Goal: Complete application form: Complete application form

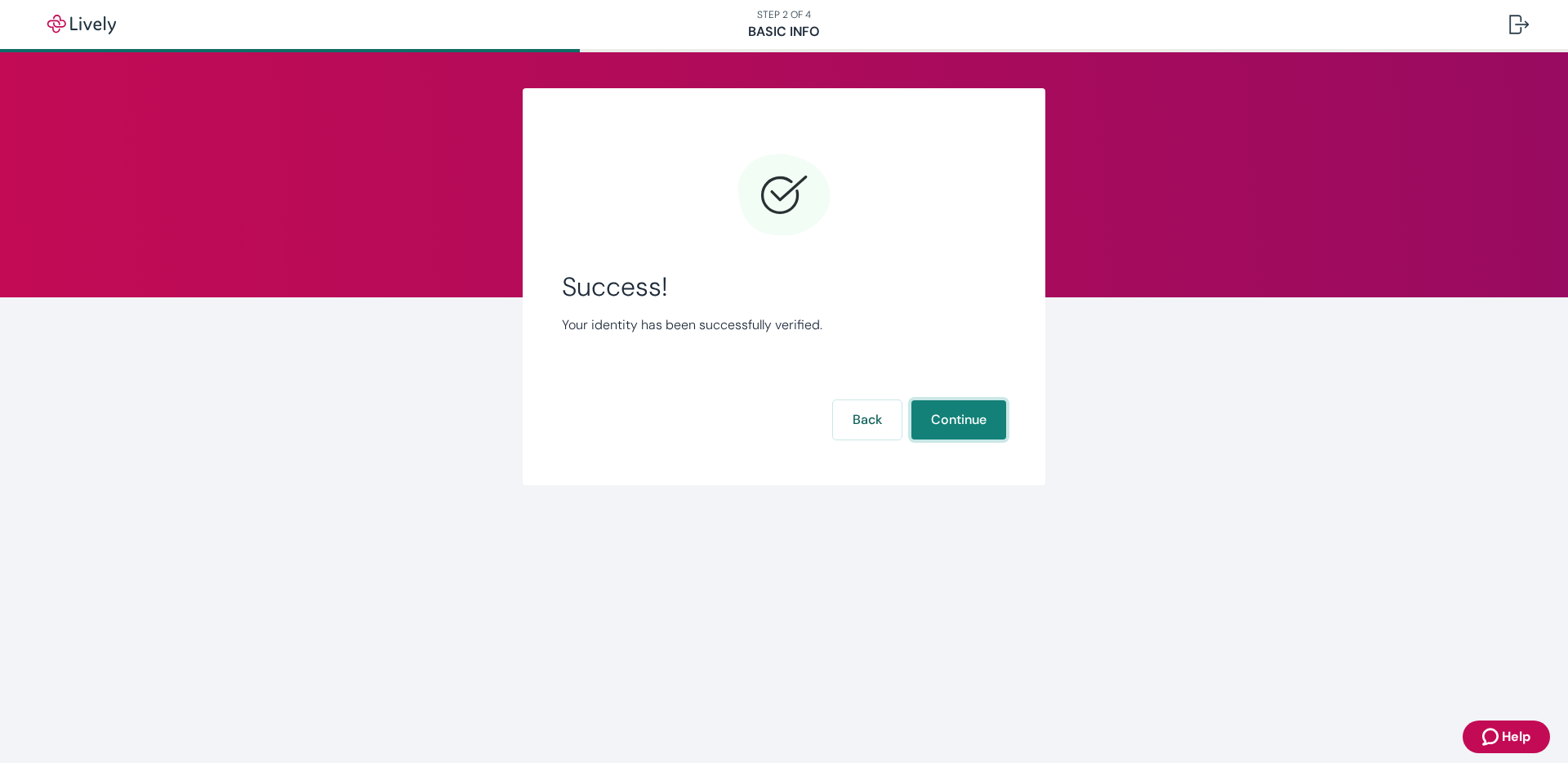
click at [969, 418] on button "Continue" at bounding box center [959, 420] width 95 height 39
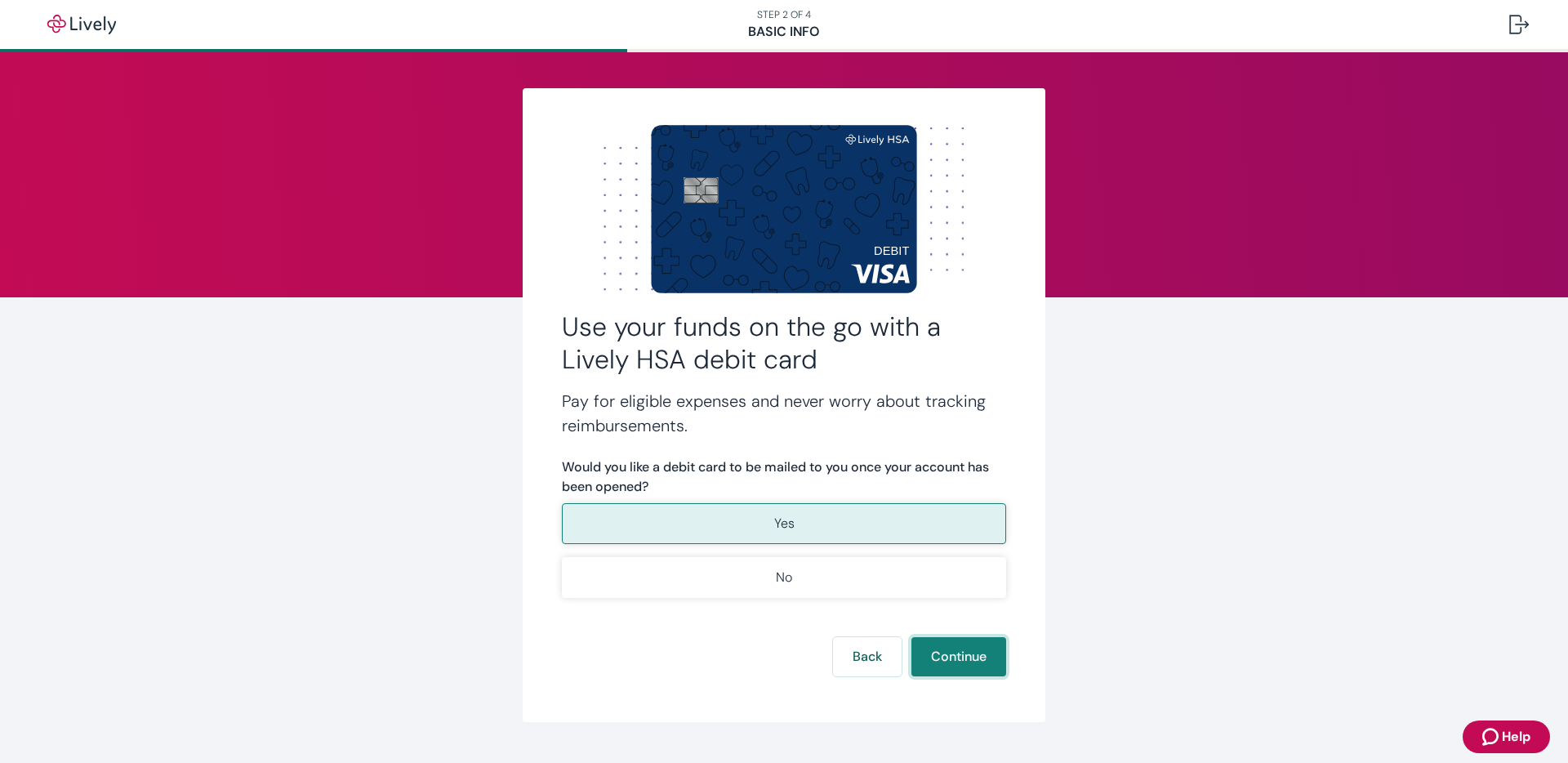
click at [958, 657] on button "Continue" at bounding box center [959, 657] width 95 height 39
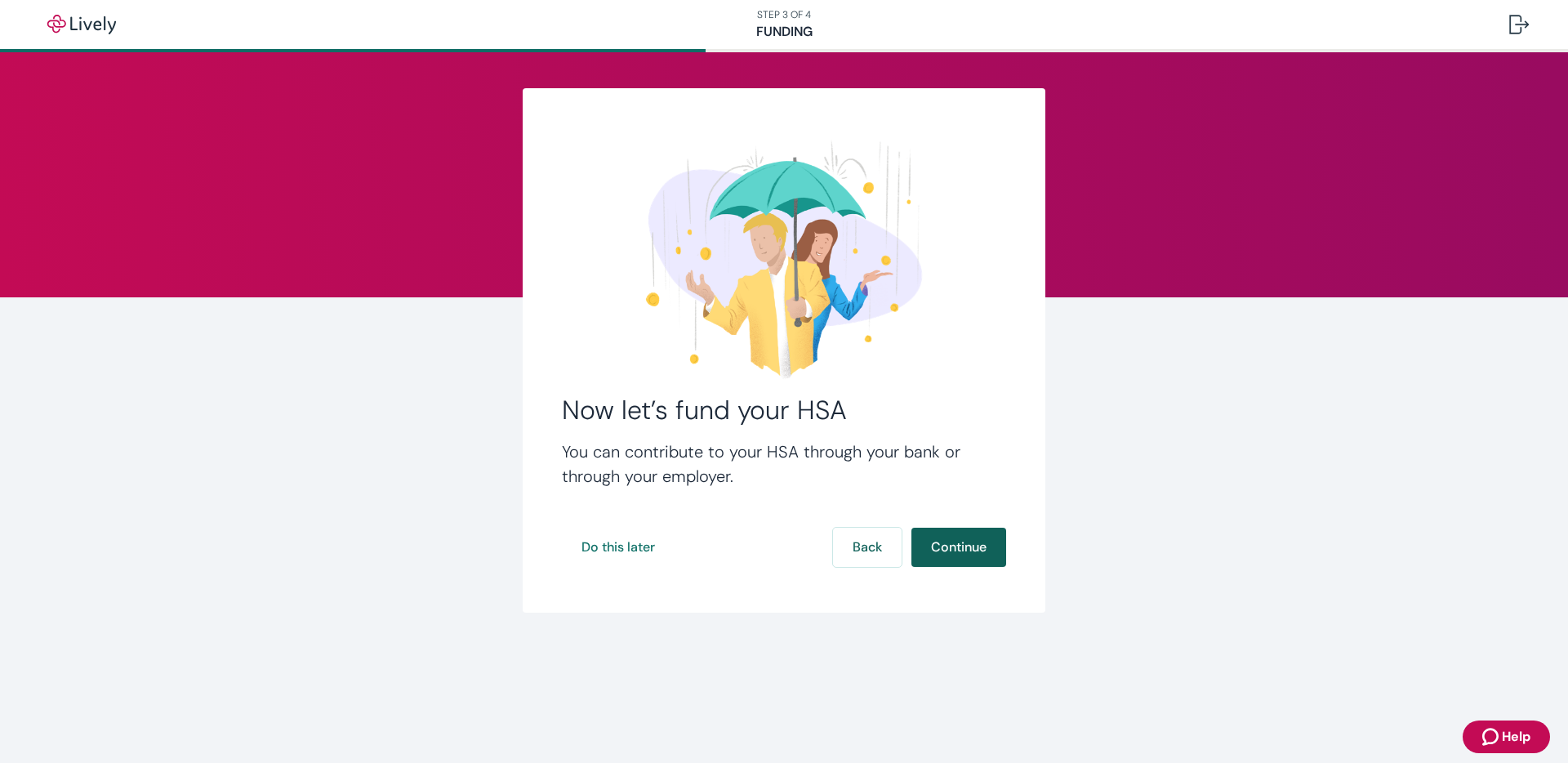
click at [960, 549] on button "Continue" at bounding box center [959, 547] width 95 height 39
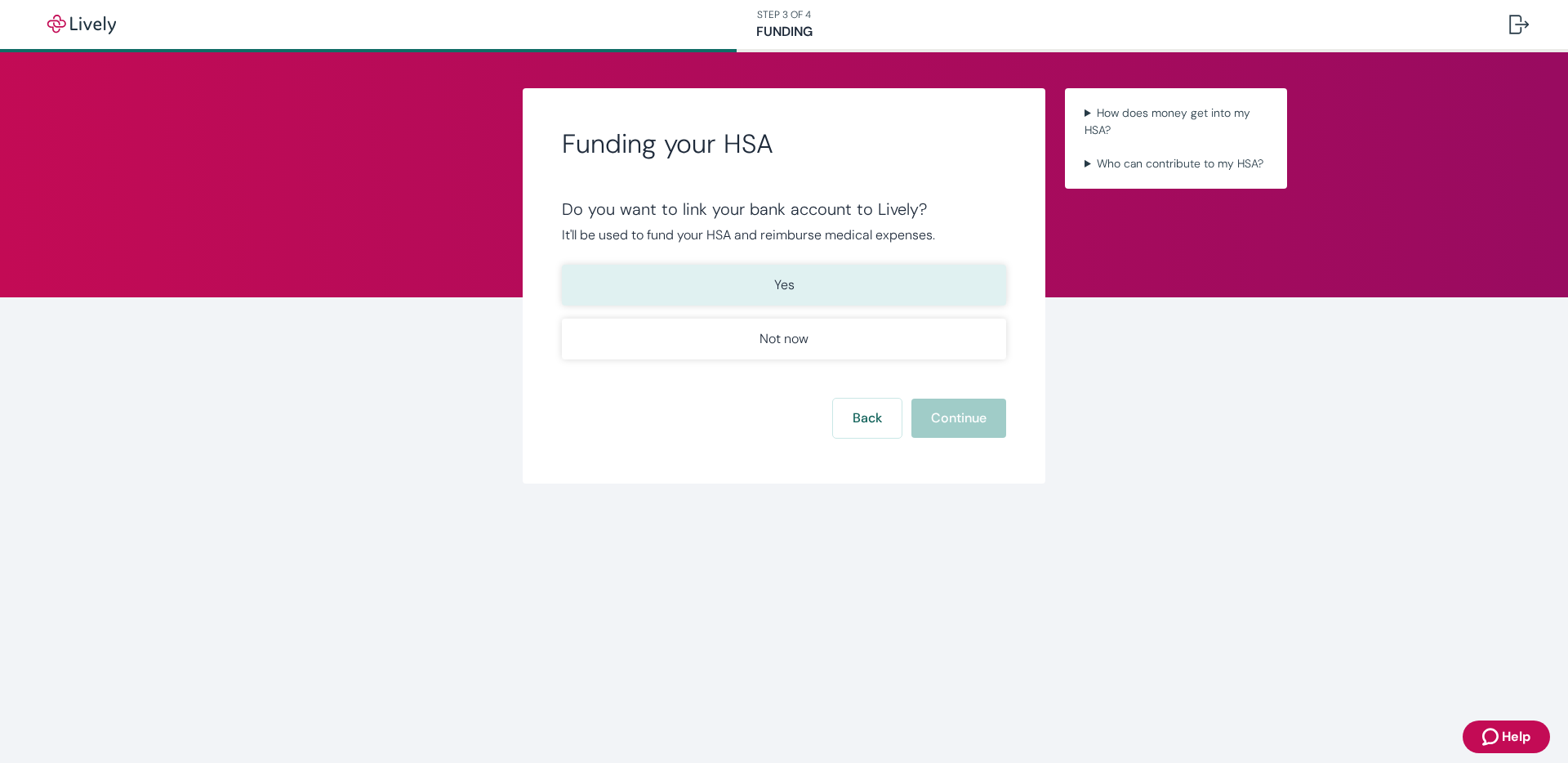
click at [809, 288] on button "Yes" at bounding box center [784, 285] width 444 height 41
click at [967, 417] on button "Continue" at bounding box center [959, 418] width 95 height 39
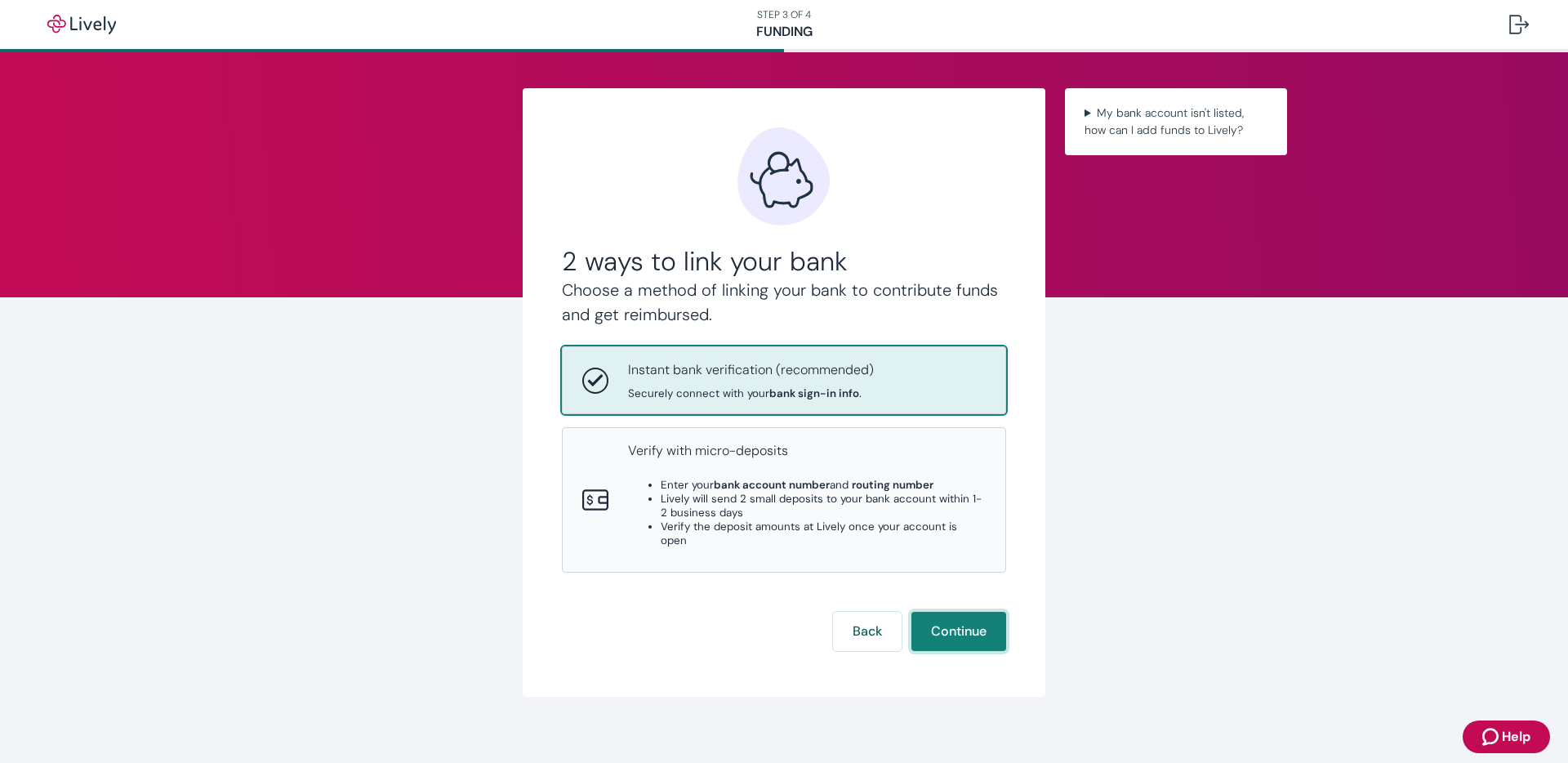
click at [973, 613] on button "Continue" at bounding box center [959, 632] width 95 height 39
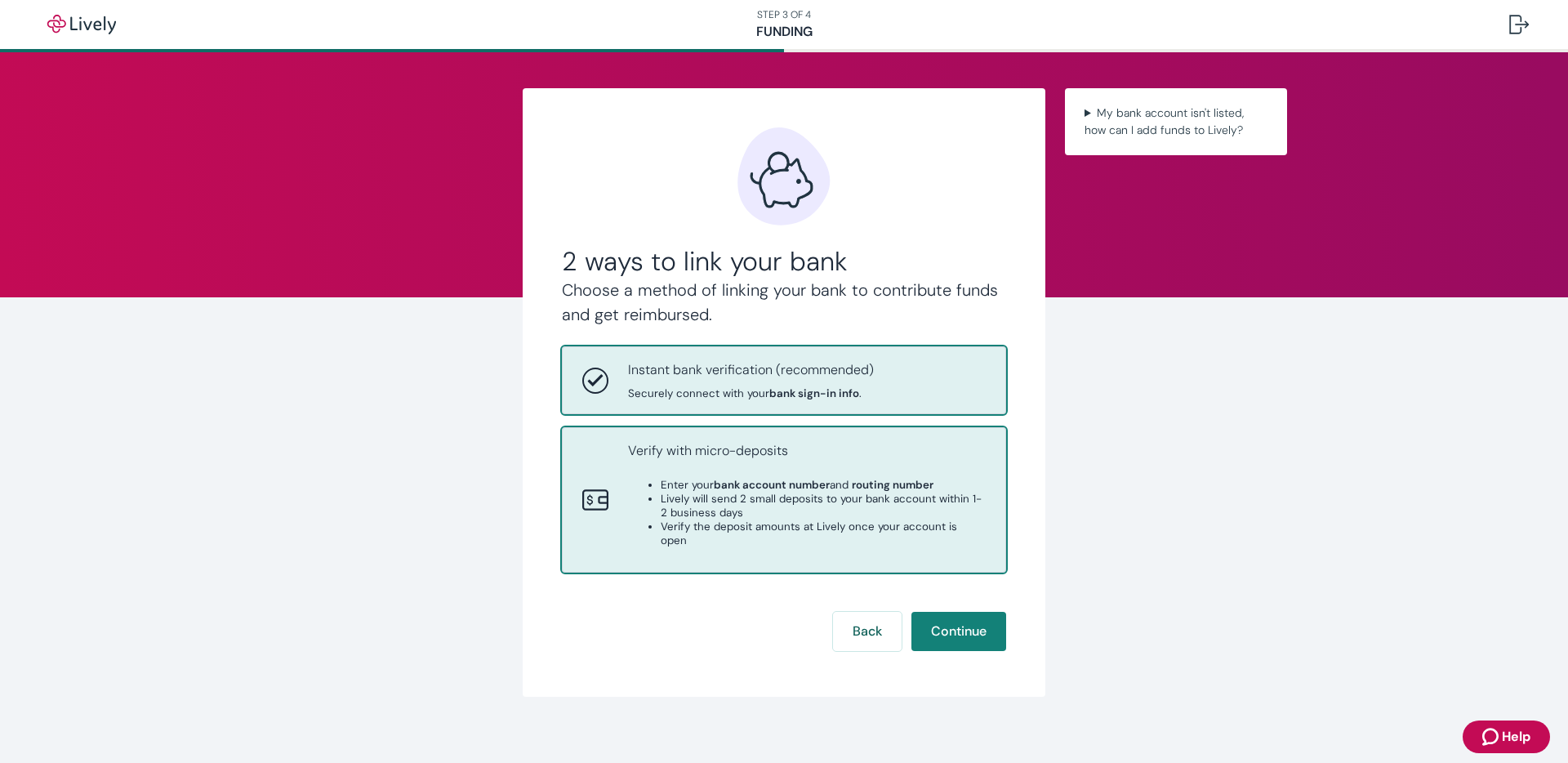
click at [677, 485] on li "Enter your bank account number and routing number" at bounding box center [823, 485] width 325 height 14
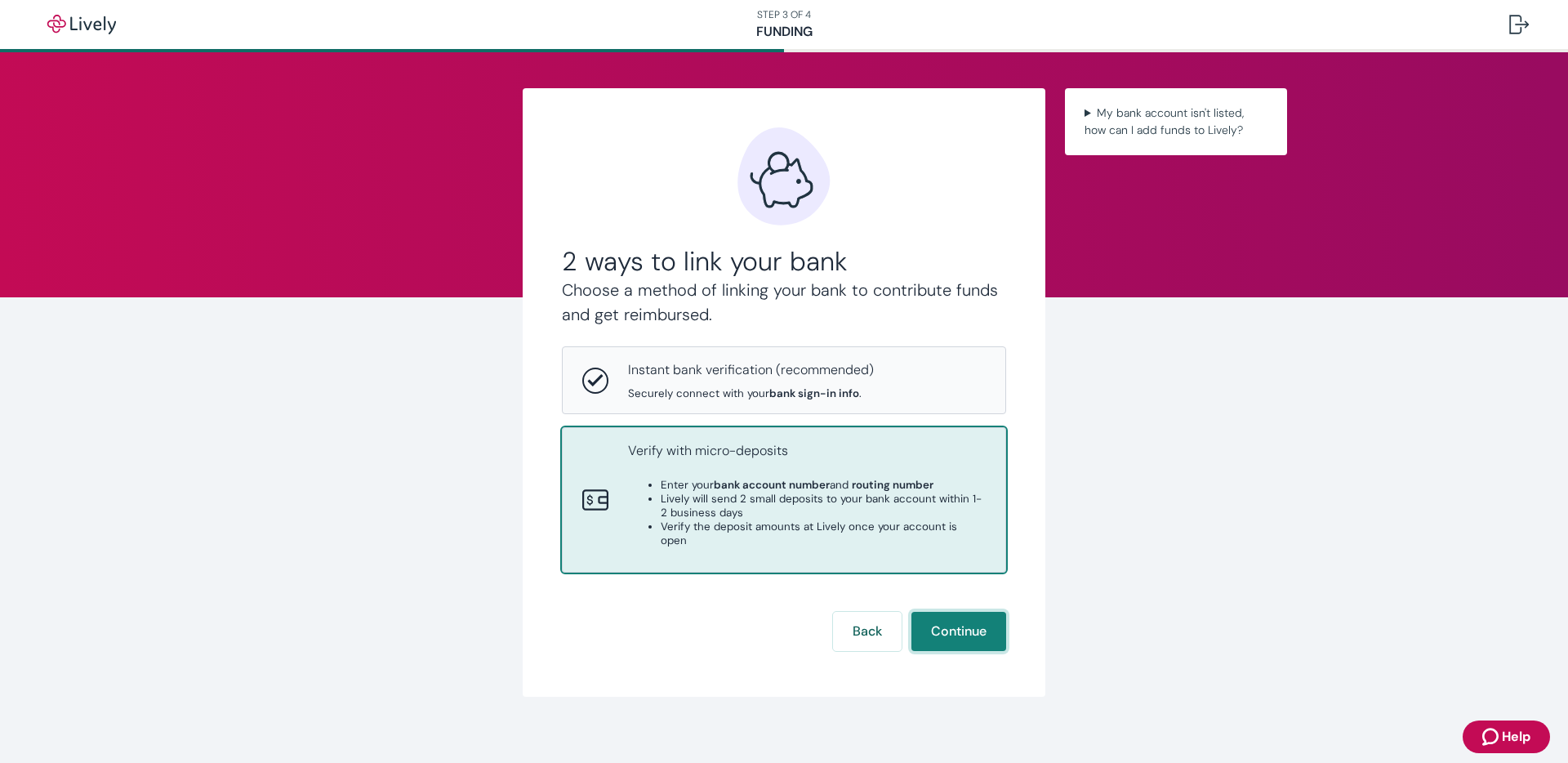
click at [964, 619] on button "Continue" at bounding box center [959, 632] width 95 height 39
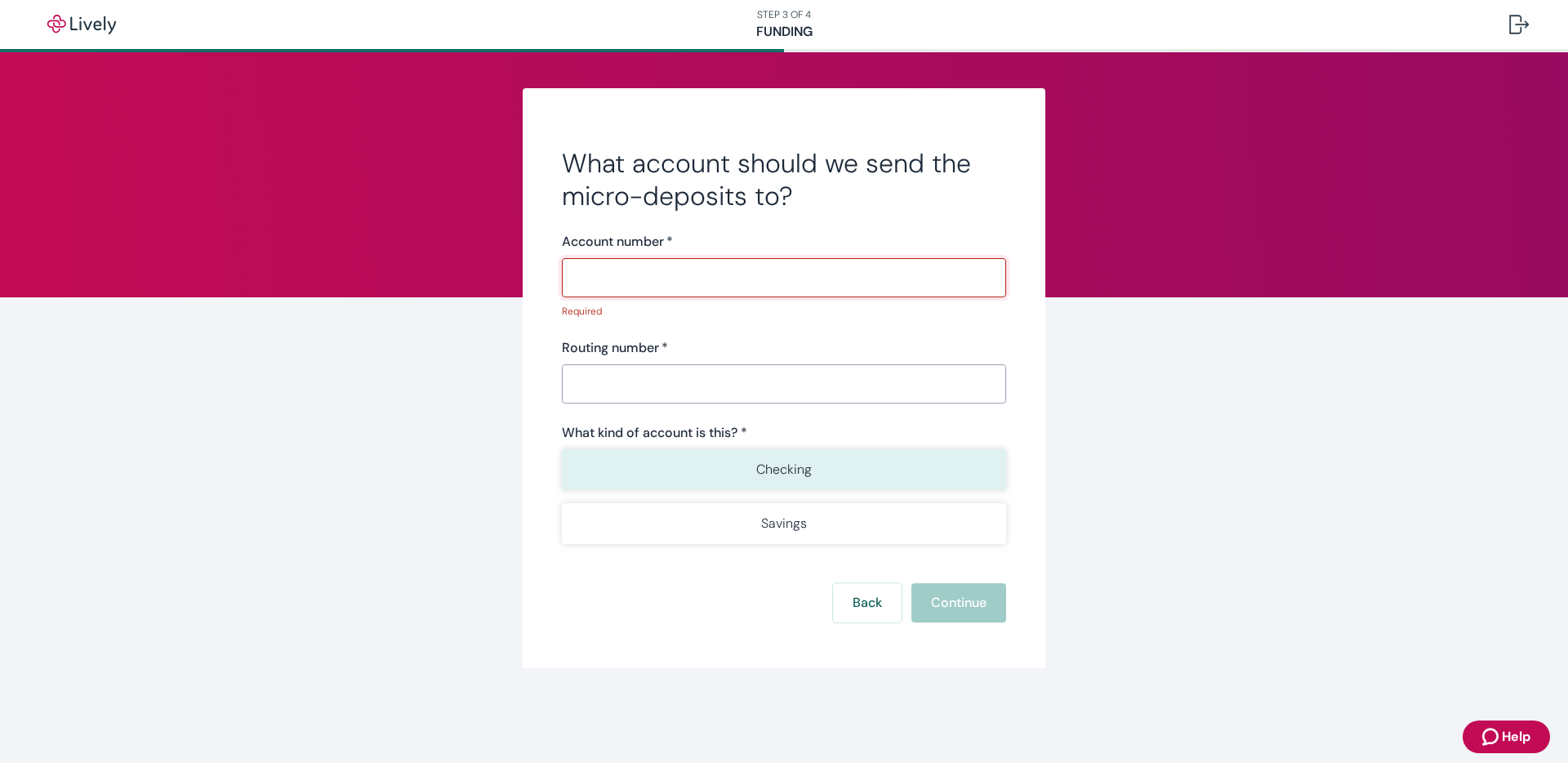
click at [796, 467] on p "Checking" at bounding box center [784, 470] width 55 height 20
click at [664, 274] on input "Account number   *" at bounding box center [784, 277] width 444 height 33
type input "1"
paste input "104780725941"
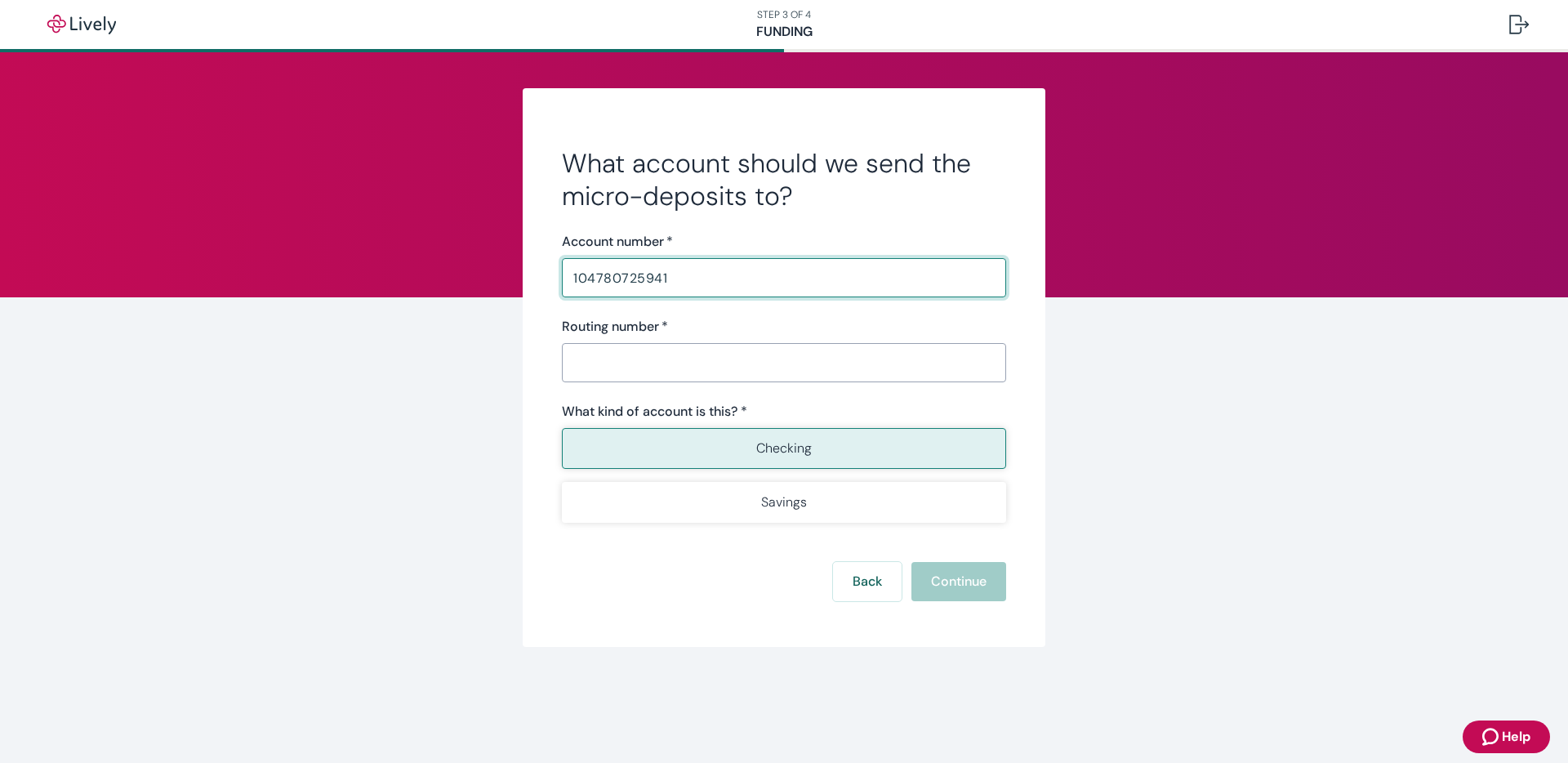
type input "104780725941"
click at [633, 374] on input "Routing number   *" at bounding box center [784, 363] width 444 height 33
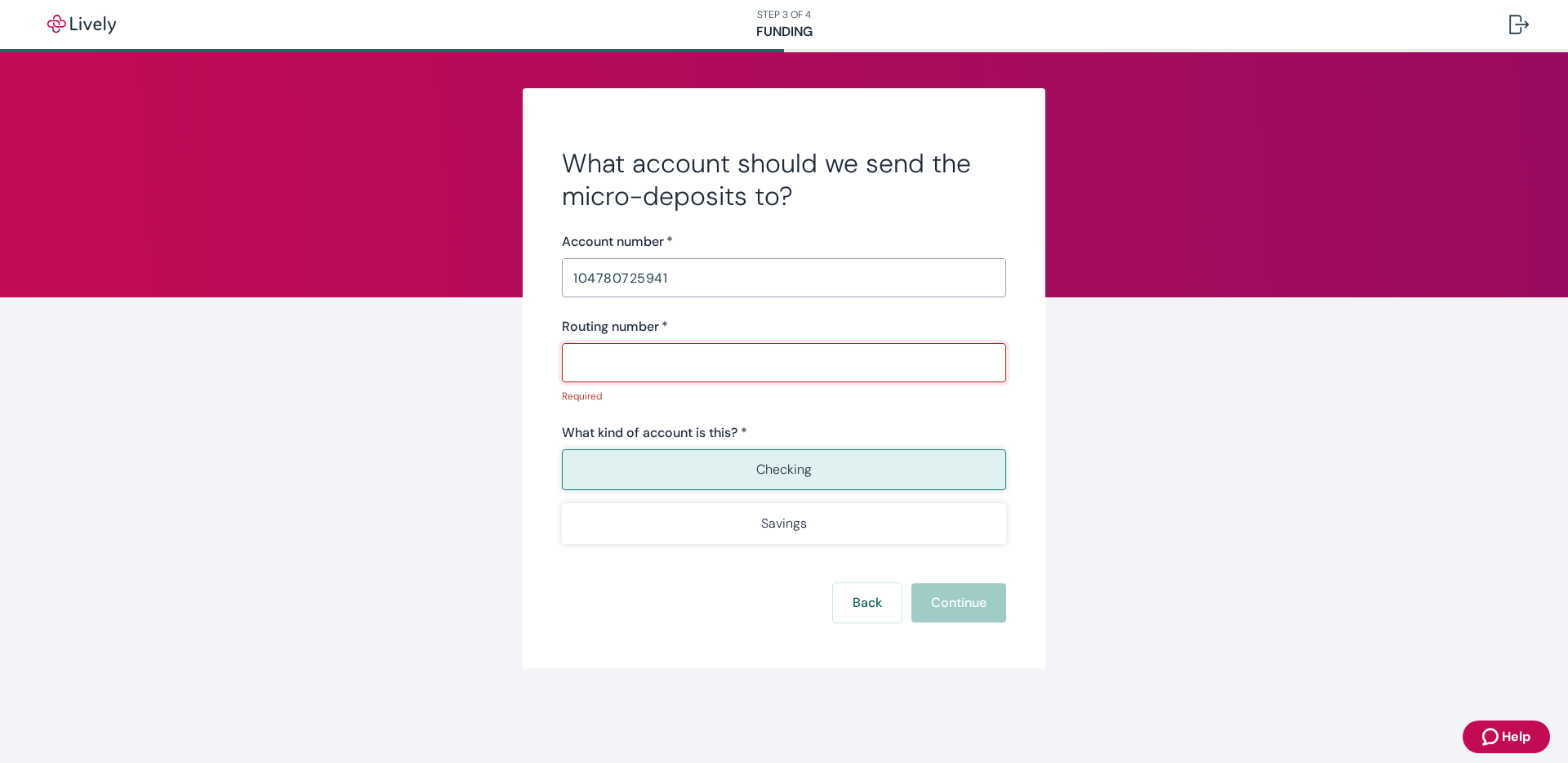
paste input "091000022"
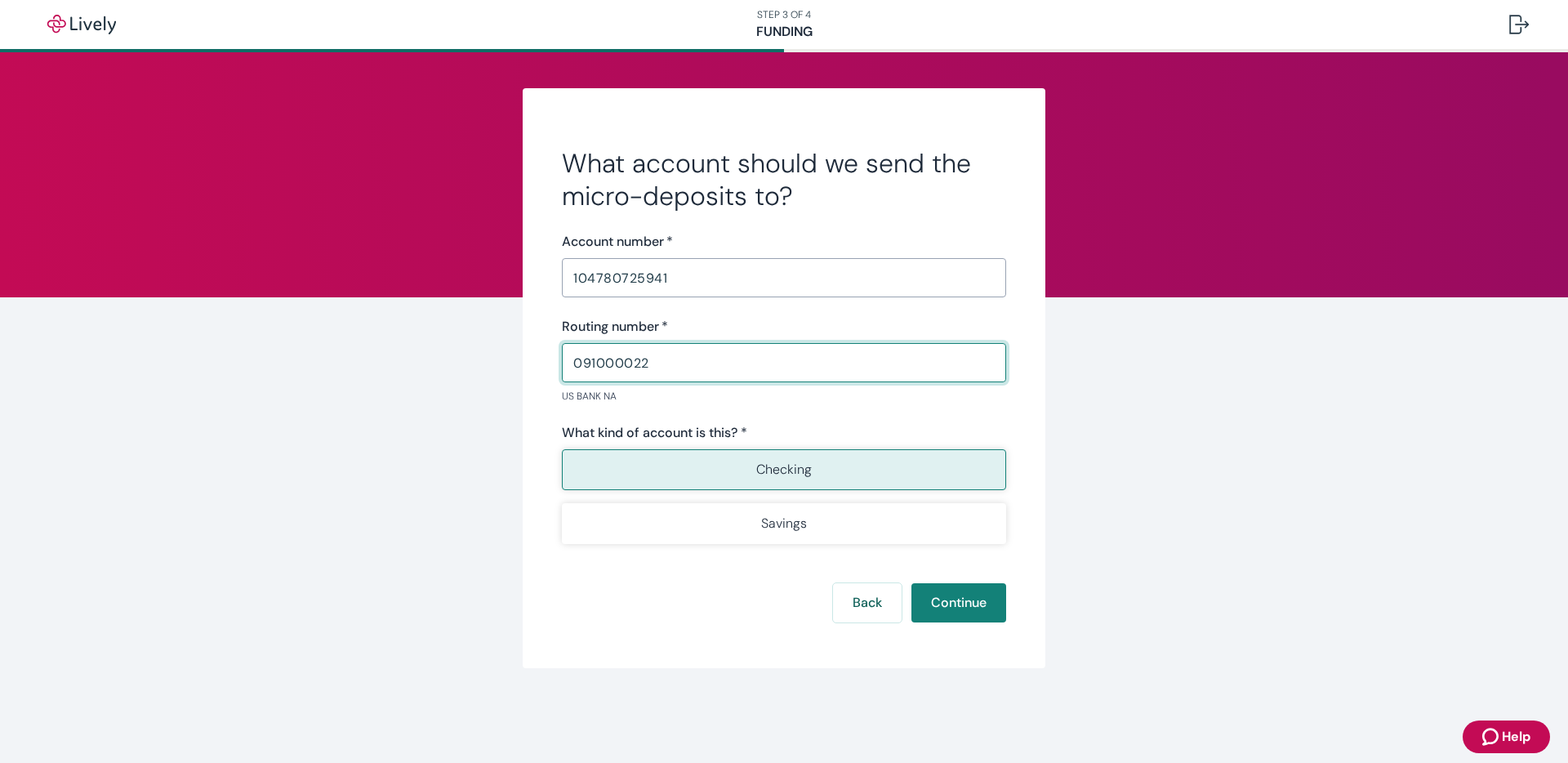
type input "091000022"
click at [812, 405] on form "What account should we send the micro-deposits to? Account number   * [FINANCIA…" at bounding box center [784, 385] width 444 height 475
click at [959, 604] on button "Continue" at bounding box center [959, 603] width 95 height 39
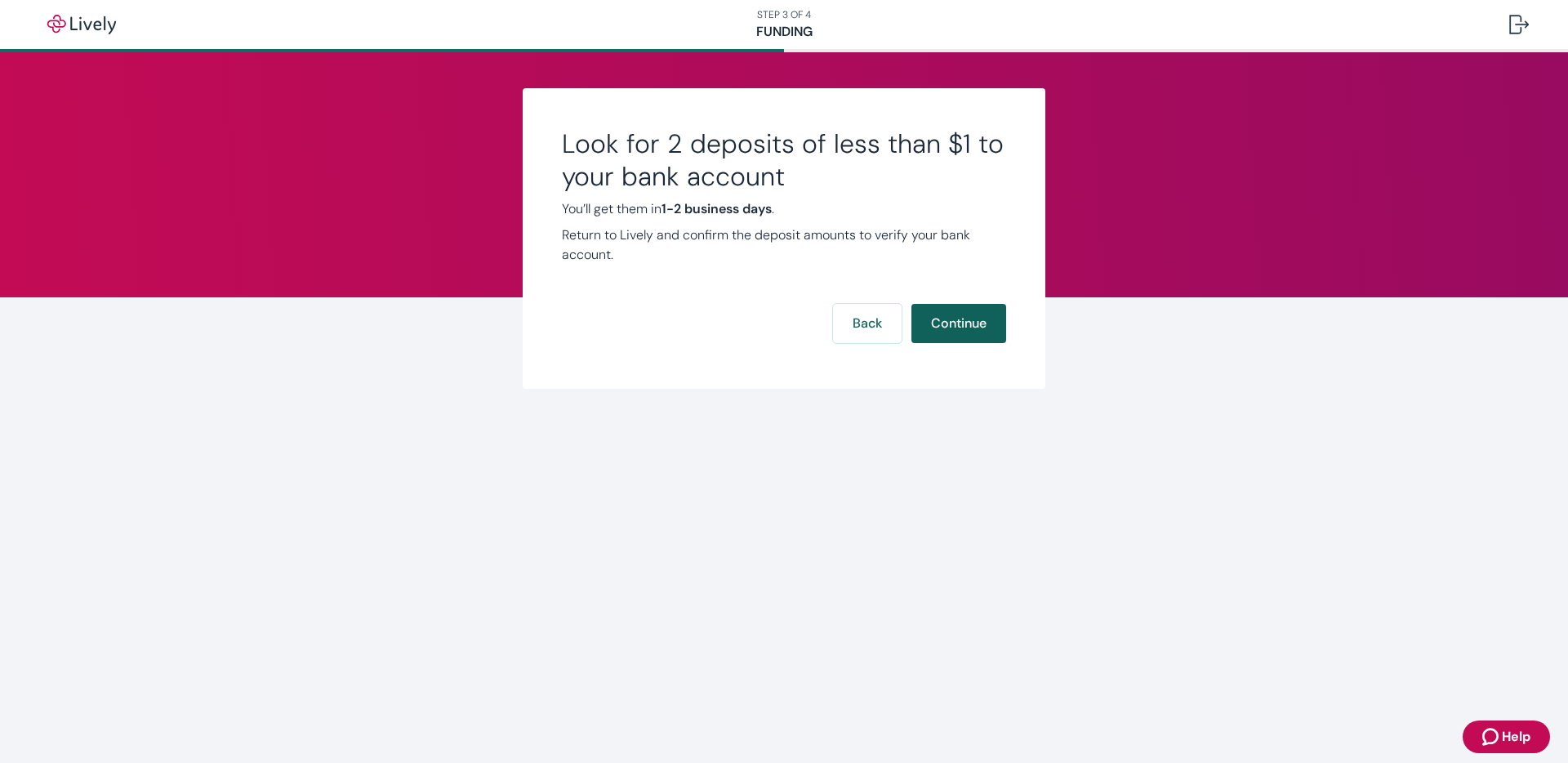
click at [965, 324] on button "Continue" at bounding box center [959, 323] width 95 height 39
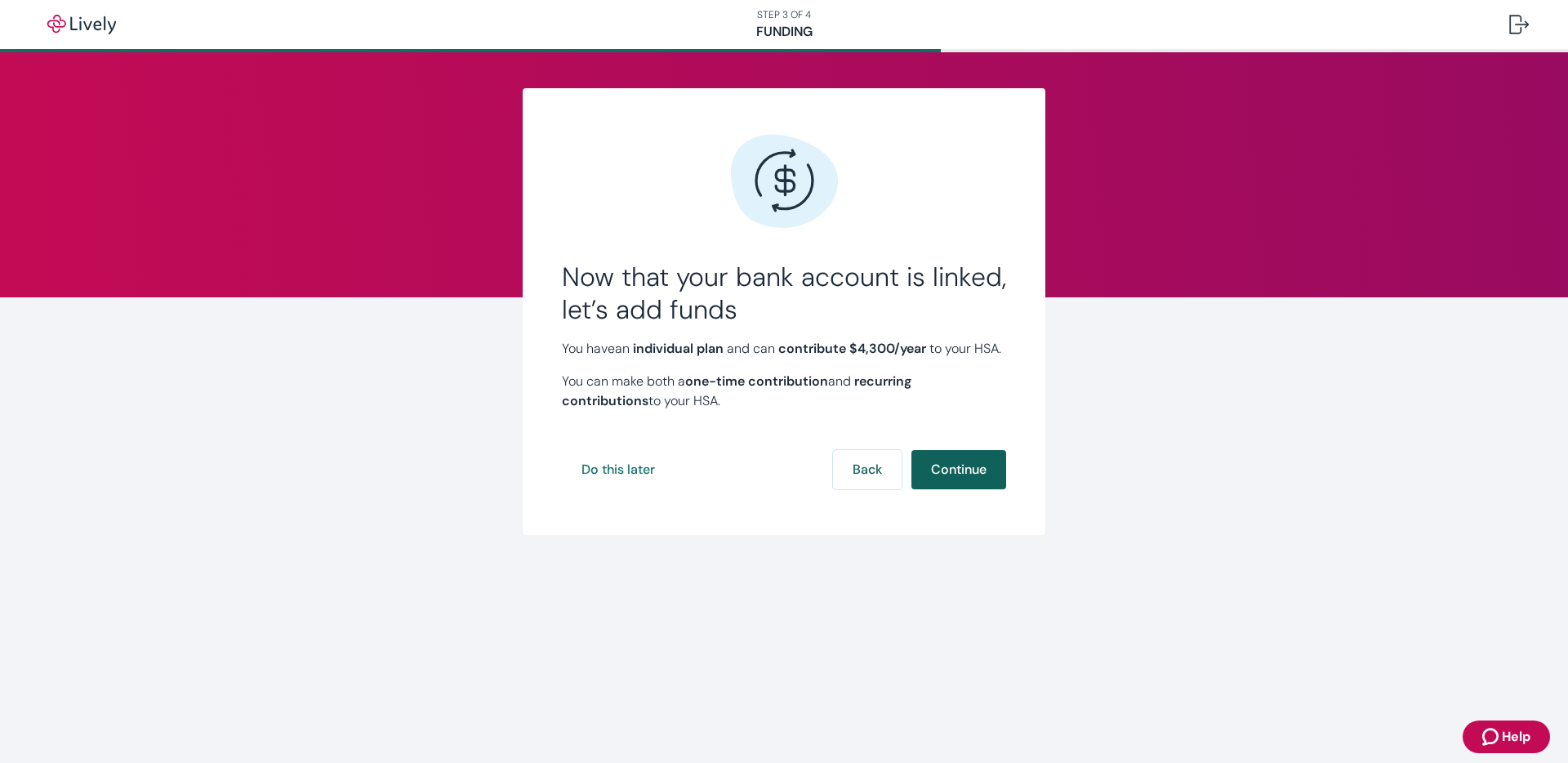
click at [969, 489] on button "Continue" at bounding box center [959, 470] width 95 height 39
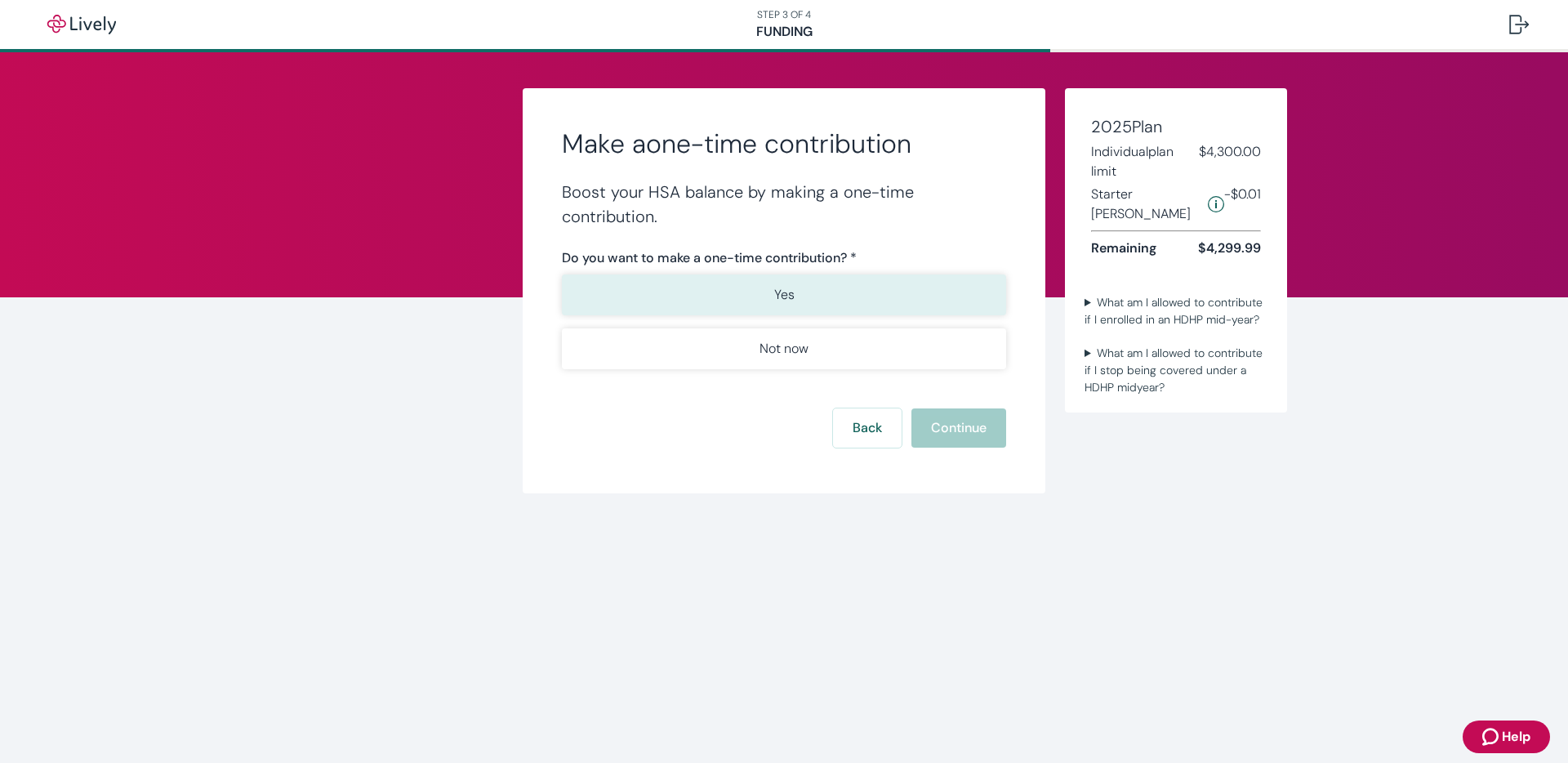
click at [794, 301] on button "Yes" at bounding box center [784, 295] width 444 height 41
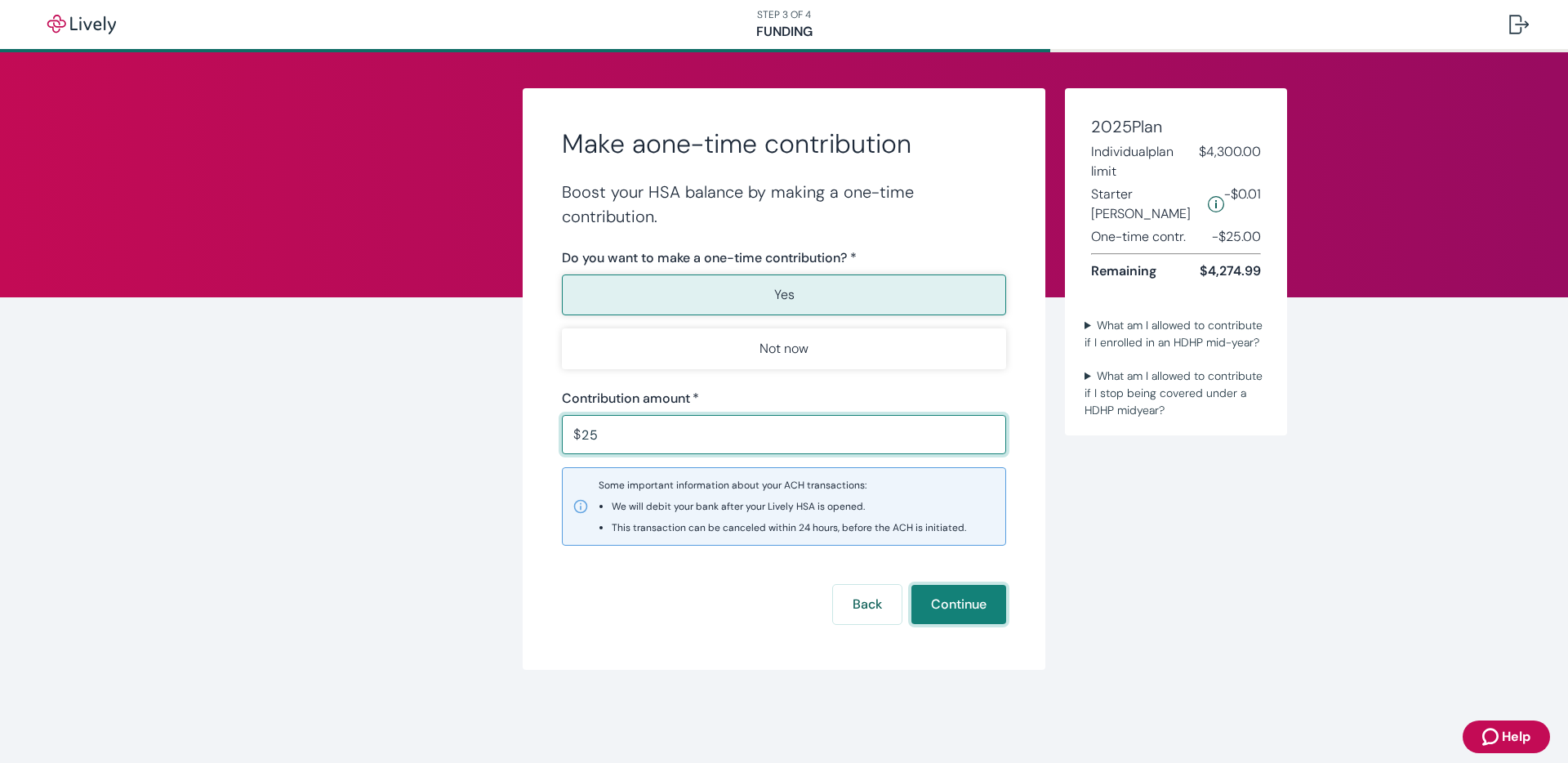
type input "25.00"
click at [970, 604] on button "Continue" at bounding box center [959, 604] width 95 height 39
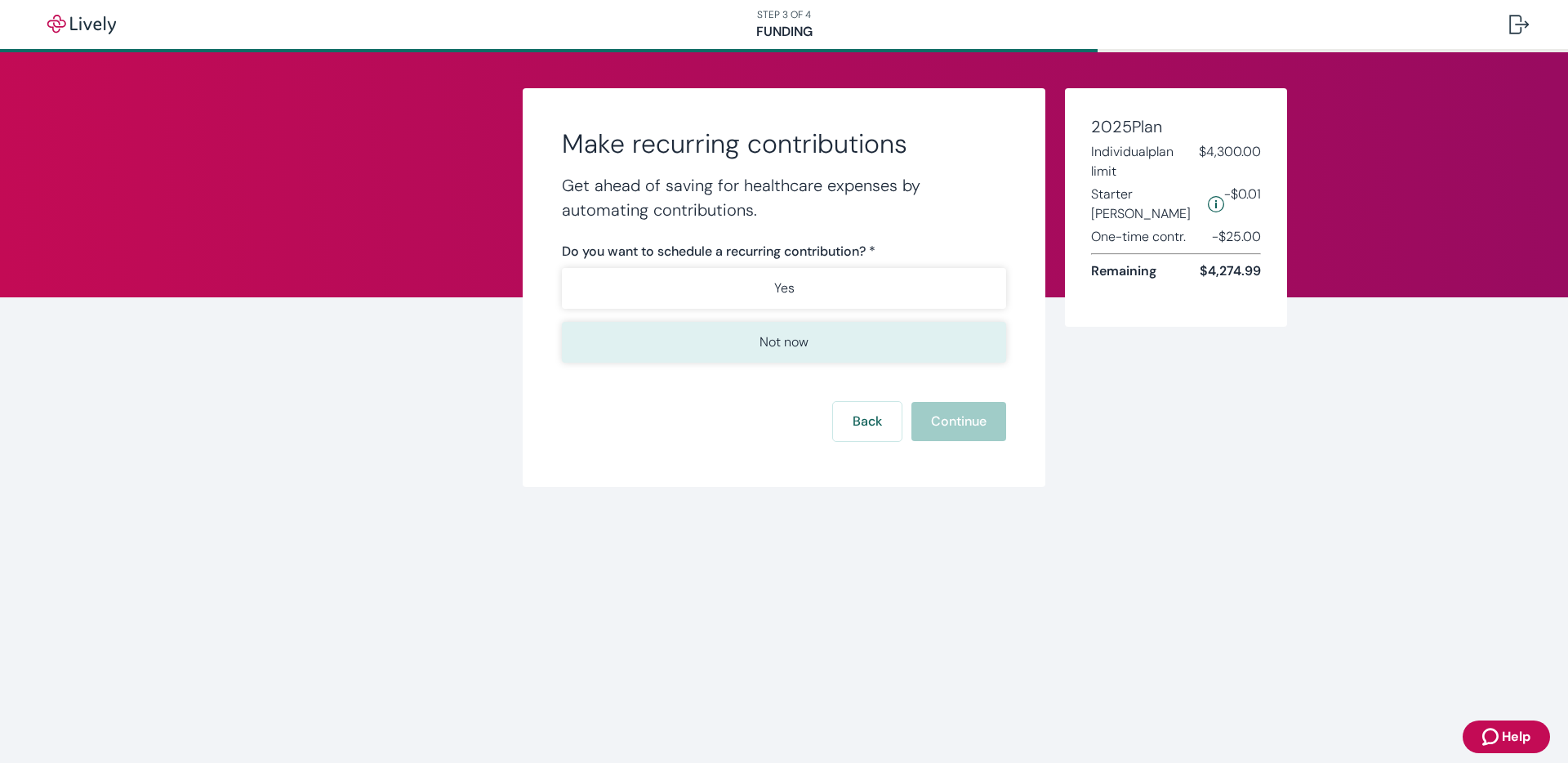
click at [802, 339] on p "Not now" at bounding box center [784, 342] width 49 height 20
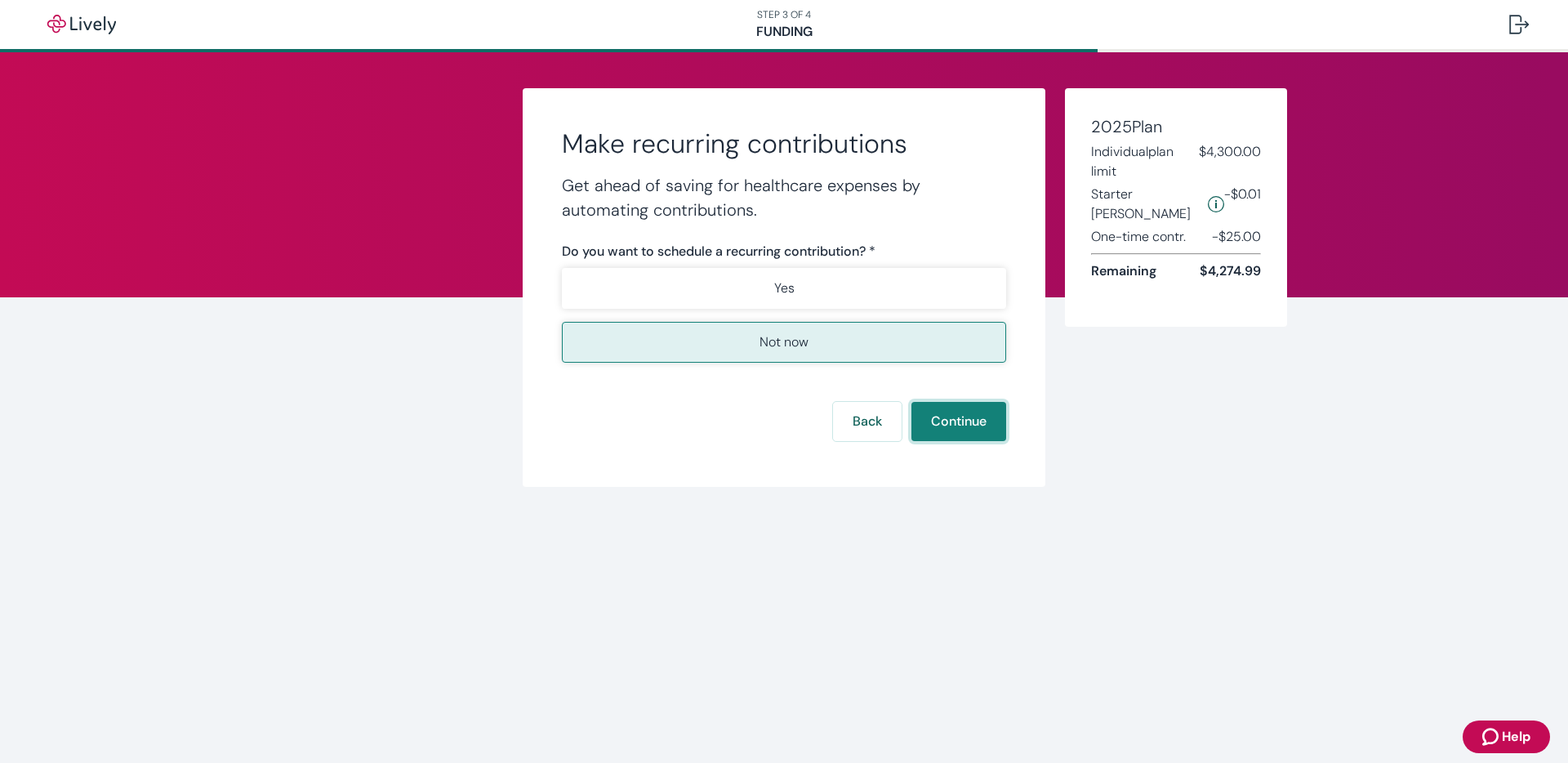
click at [960, 418] on button "Continue" at bounding box center [959, 422] width 95 height 39
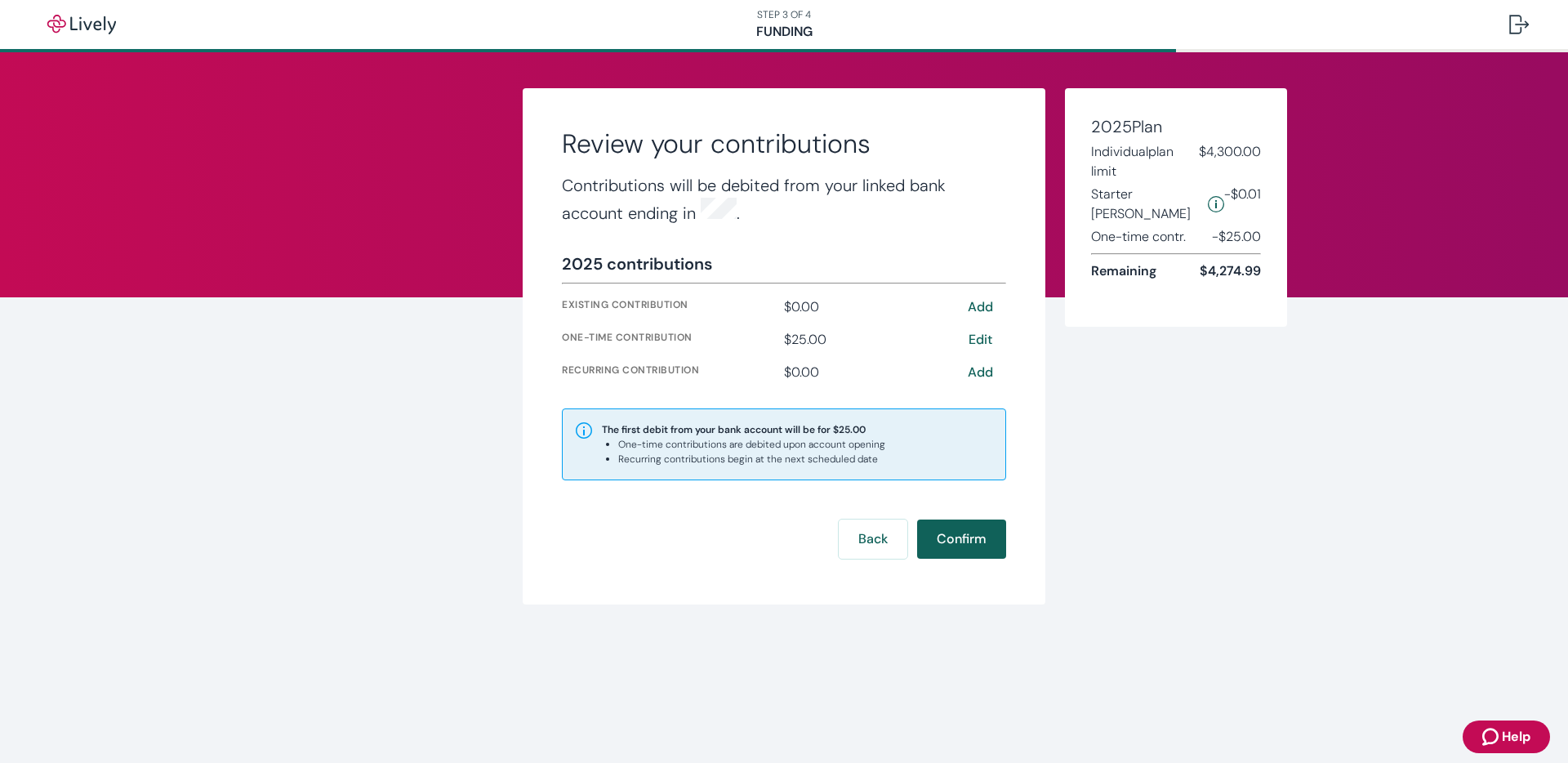
click at [958, 536] on button "Confirm" at bounding box center [961, 539] width 89 height 39
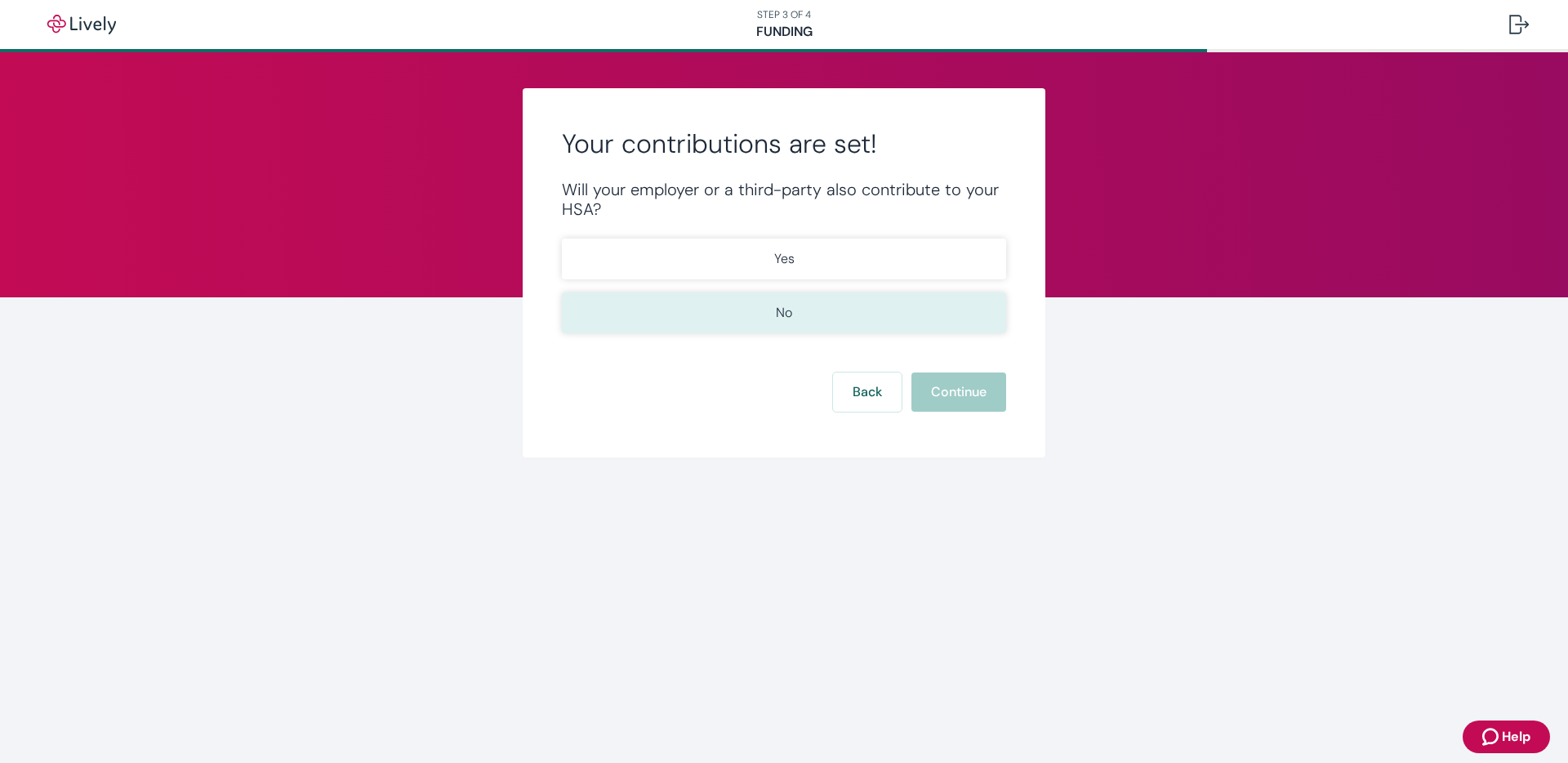
click at [813, 315] on button "No" at bounding box center [784, 313] width 444 height 41
click at [974, 395] on button "Continue" at bounding box center [959, 392] width 95 height 39
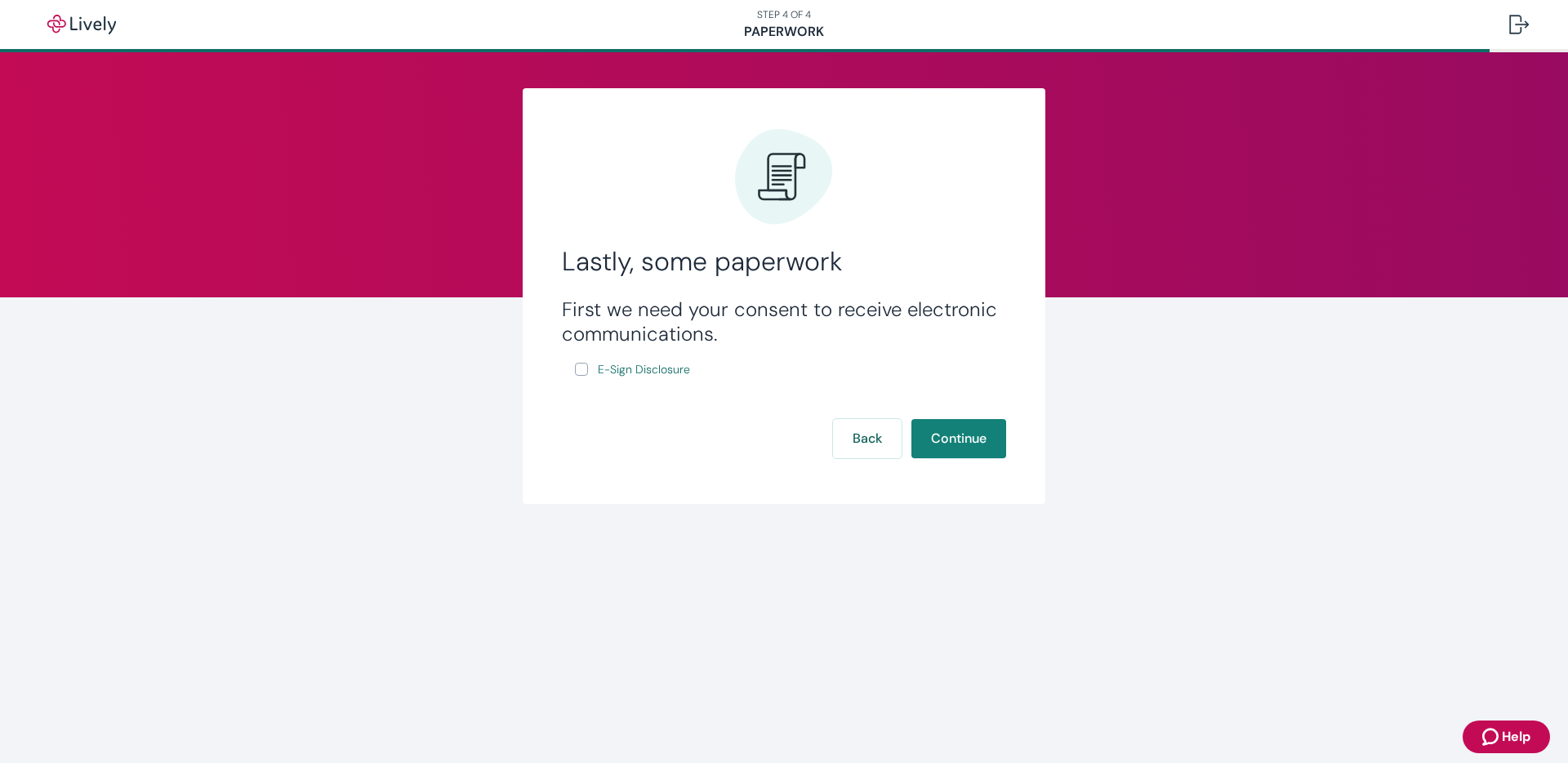
click at [583, 372] on input "E-Sign Disclosure" at bounding box center [581, 369] width 13 height 13
checkbox input "true"
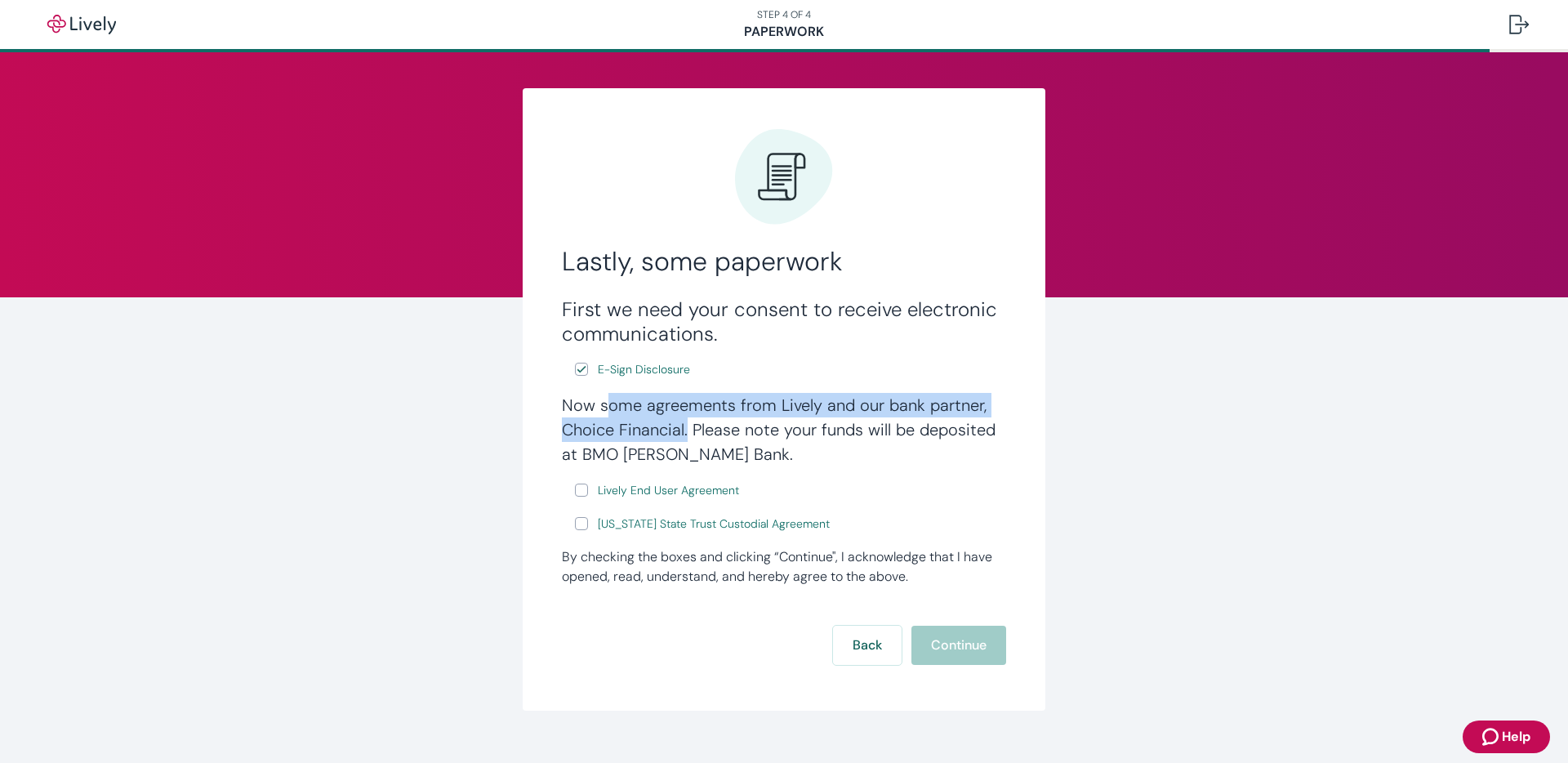
drag, startPoint x: 605, startPoint y: 411, endPoint x: 683, endPoint y: 425, distance: 79.2
click at [683, 425] on h4 "Now some agreements from Lively and our bank partner, Choice Financial. Please …" at bounding box center [784, 430] width 444 height 73
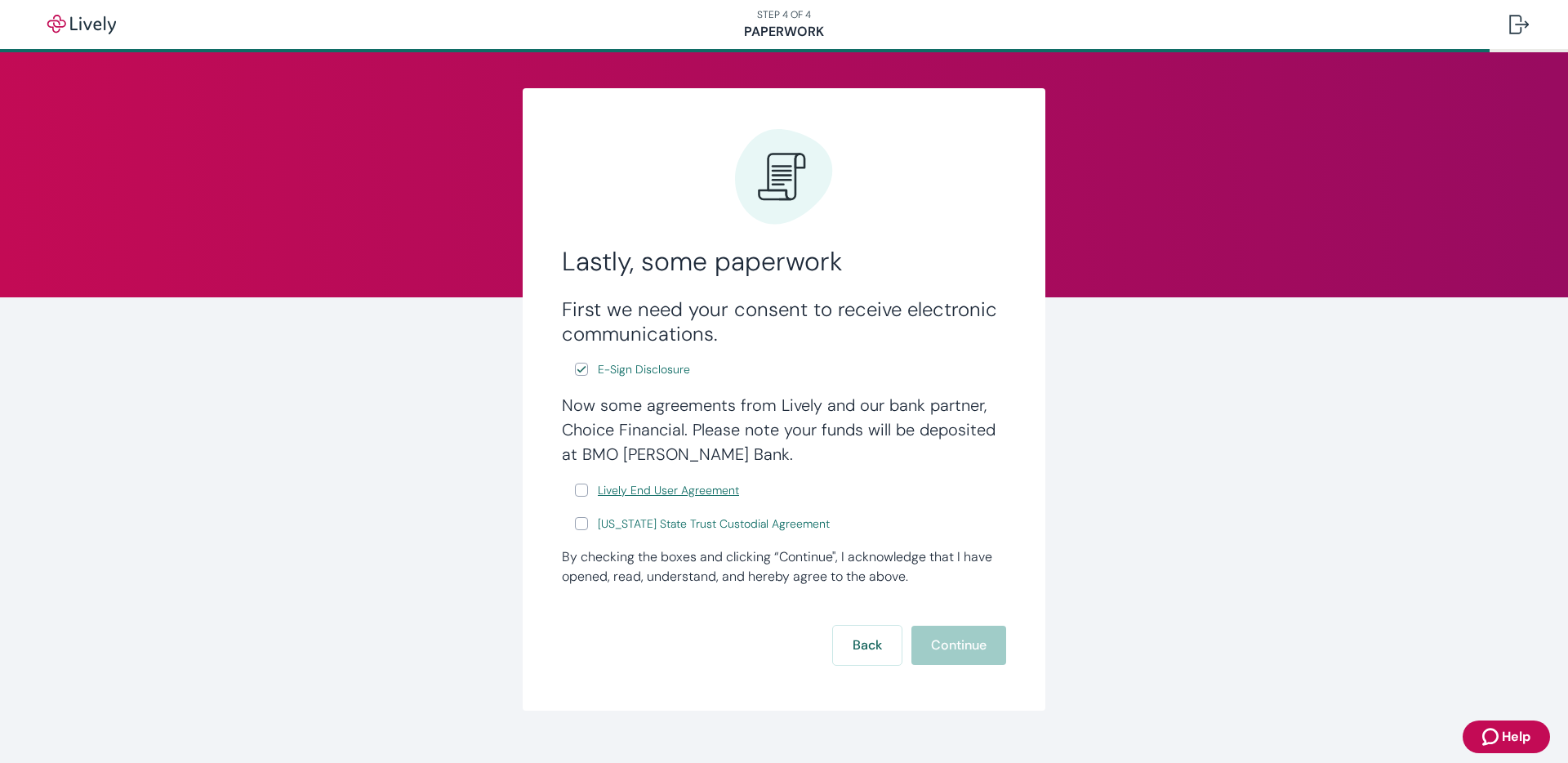
click at [633, 490] on span "Lively End User Agreement" at bounding box center [668, 490] width 141 height 17
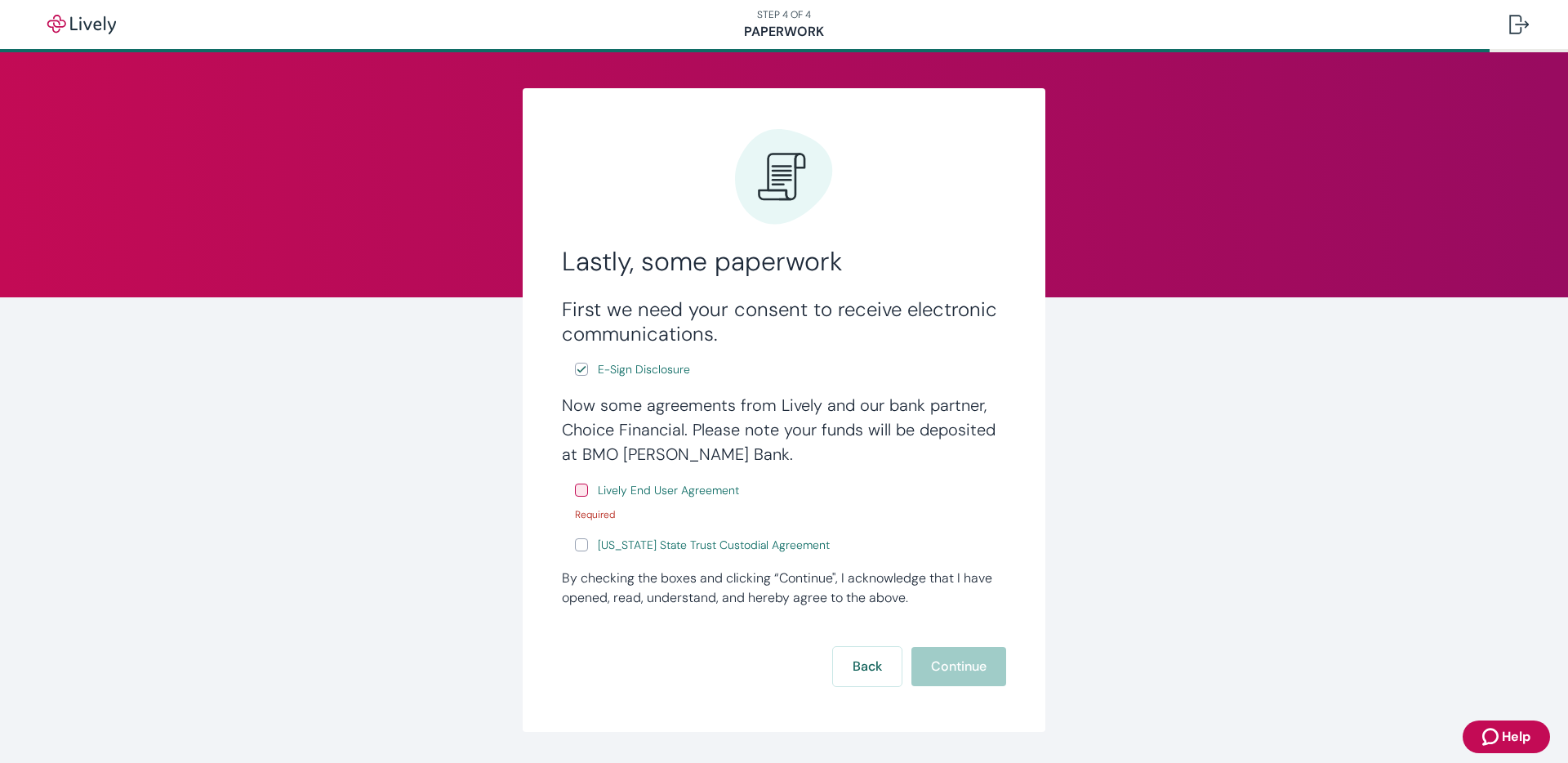
click at [580, 494] on input "Lively End User Agreement" at bounding box center [581, 490] width 13 height 13
checkbox input "true"
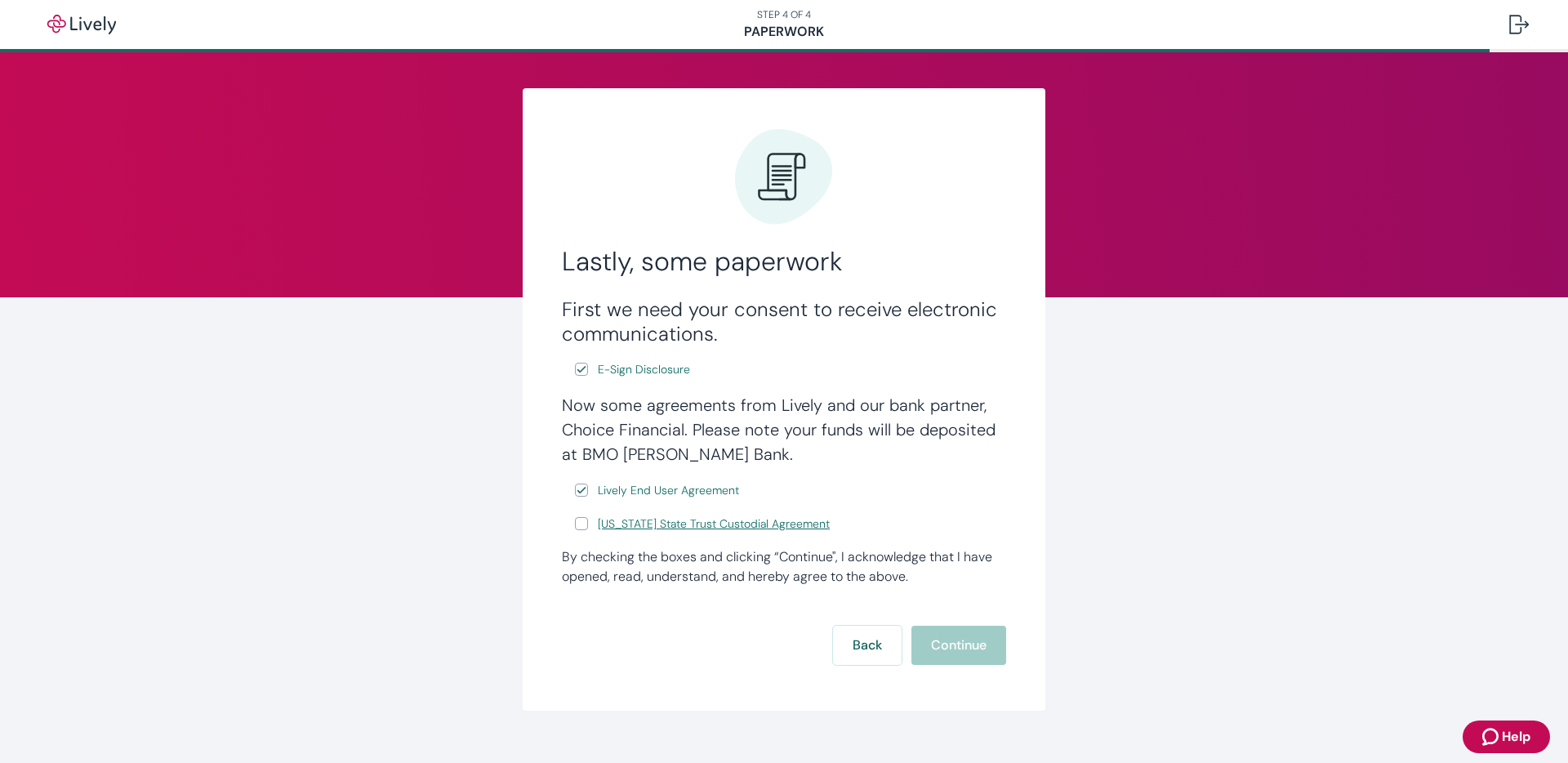
click at [630, 521] on span "[US_STATE] State Trust Custodial Agreement" at bounding box center [714, 524] width 232 height 17
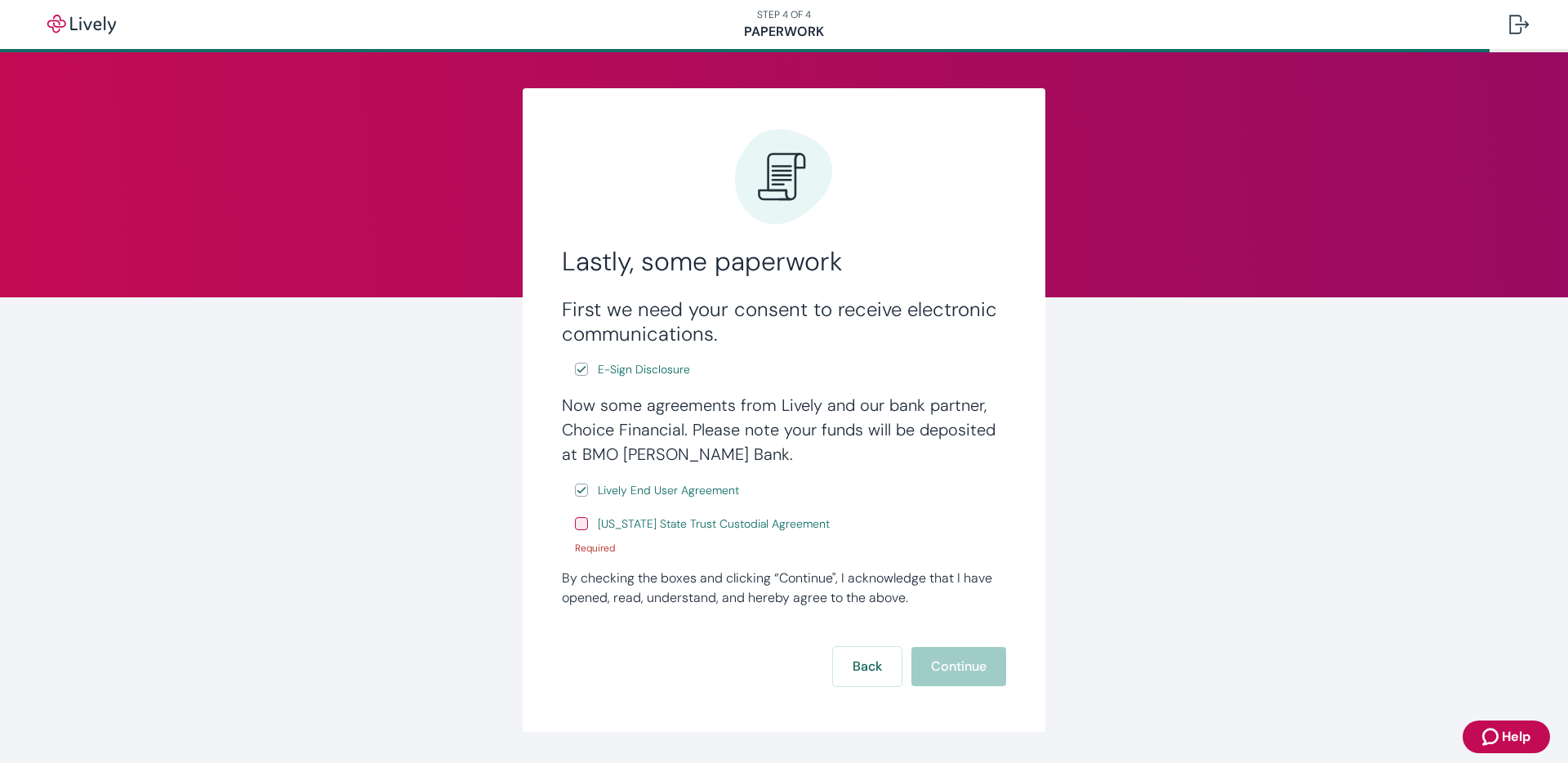
click at [574, 522] on input "[US_STATE] State Trust Custodial Agreement" at bounding box center [581, 524] width 13 height 13
checkbox input "true"
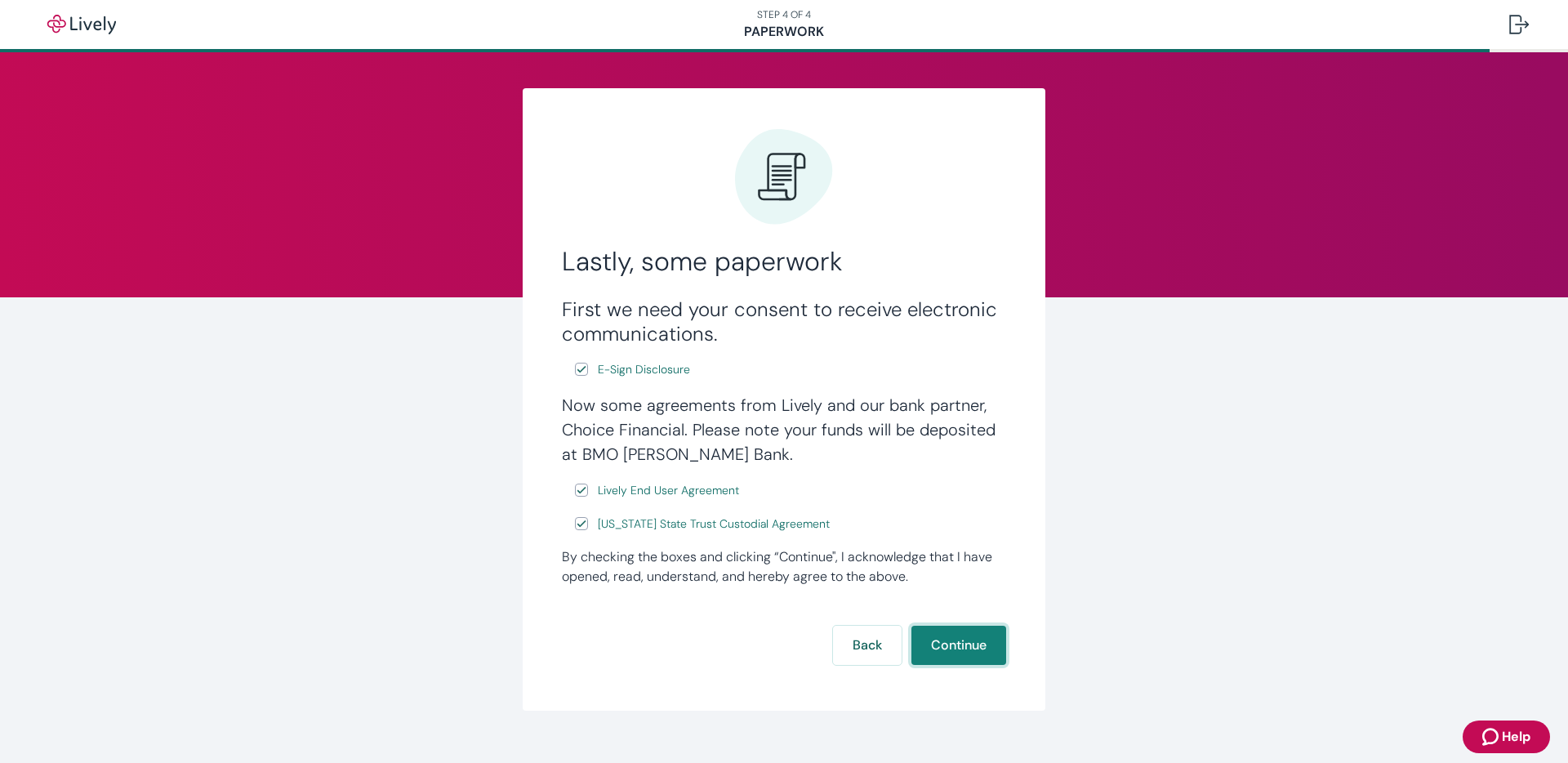
click at [943, 641] on button "Continue" at bounding box center [959, 645] width 95 height 39
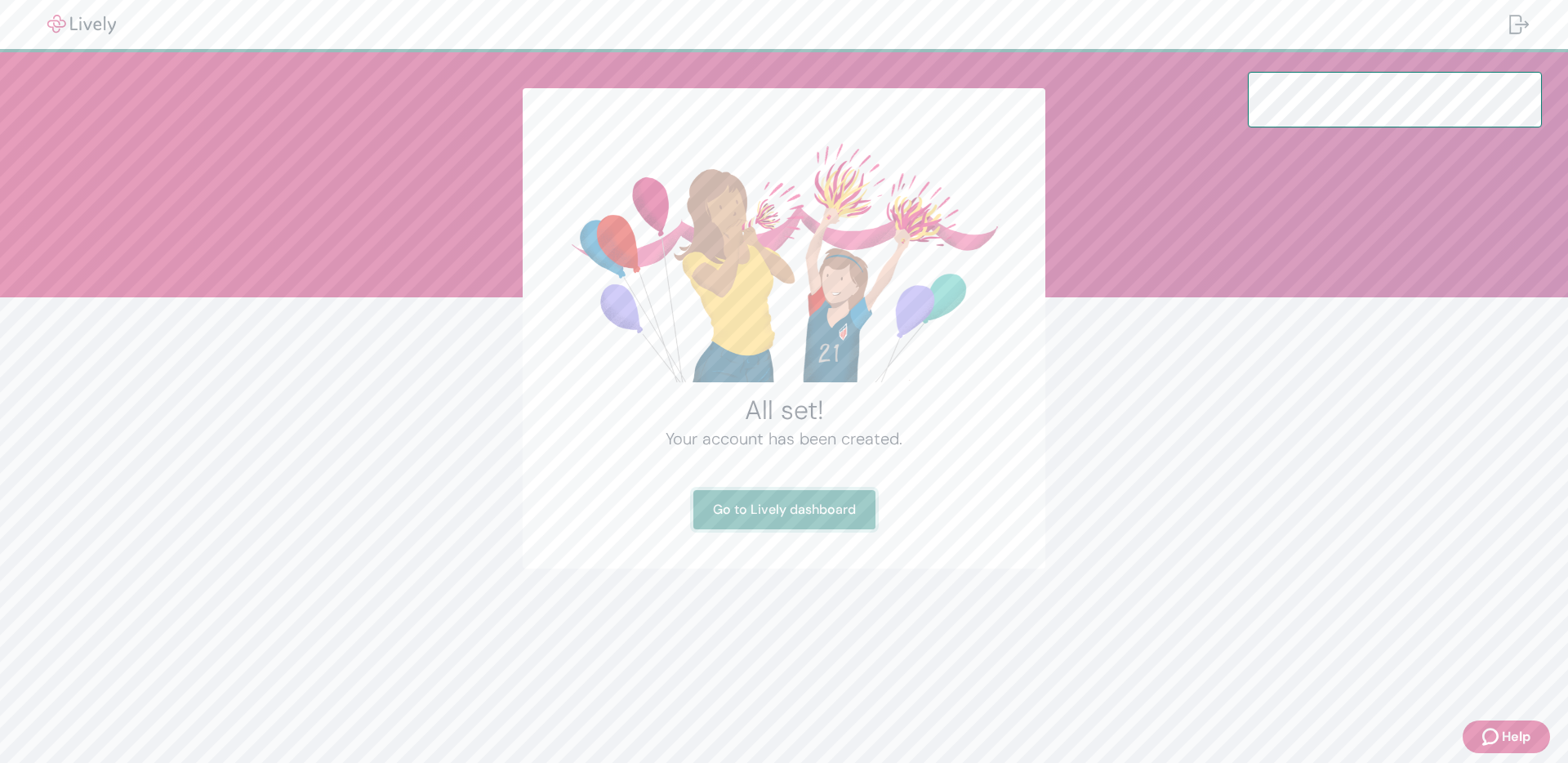
click at [785, 508] on link "Go to Lively dashboard" at bounding box center [784, 509] width 182 height 39
